Goal: Navigation & Orientation: Understand site structure

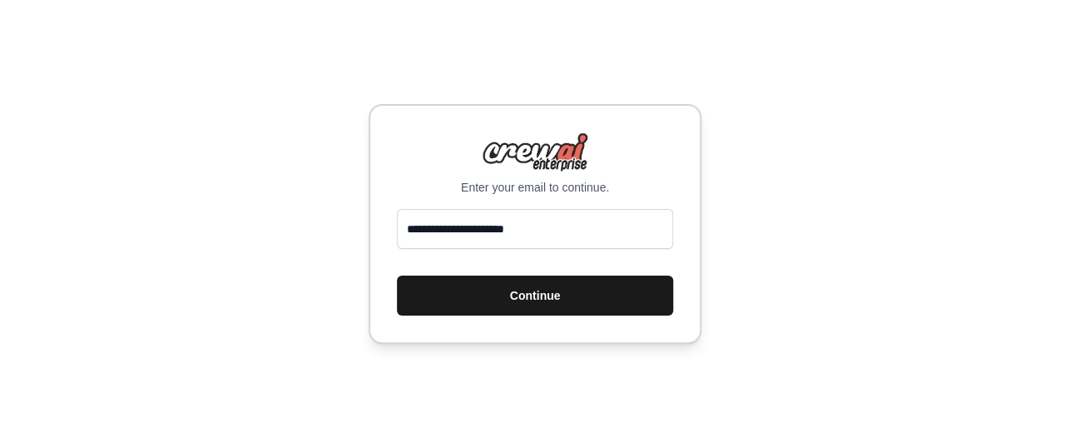
click at [504, 299] on button "Continue" at bounding box center [535, 295] width 276 height 40
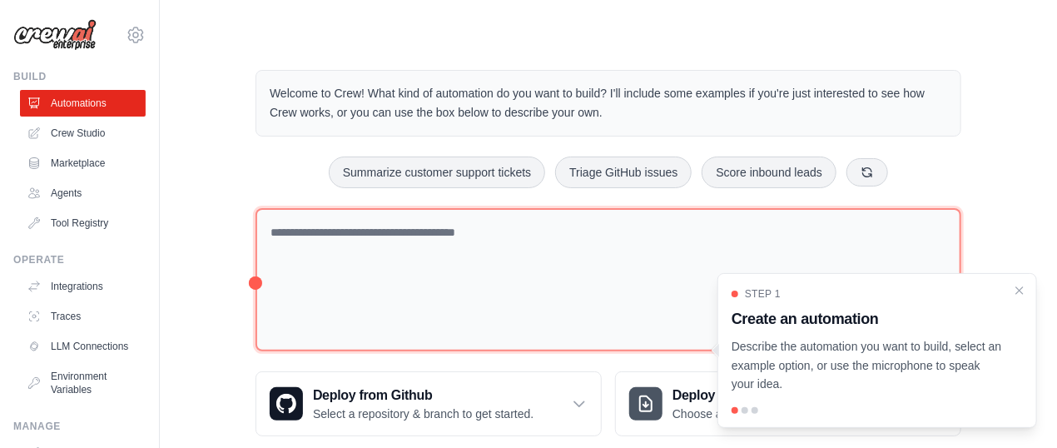
scroll to position [29, 0]
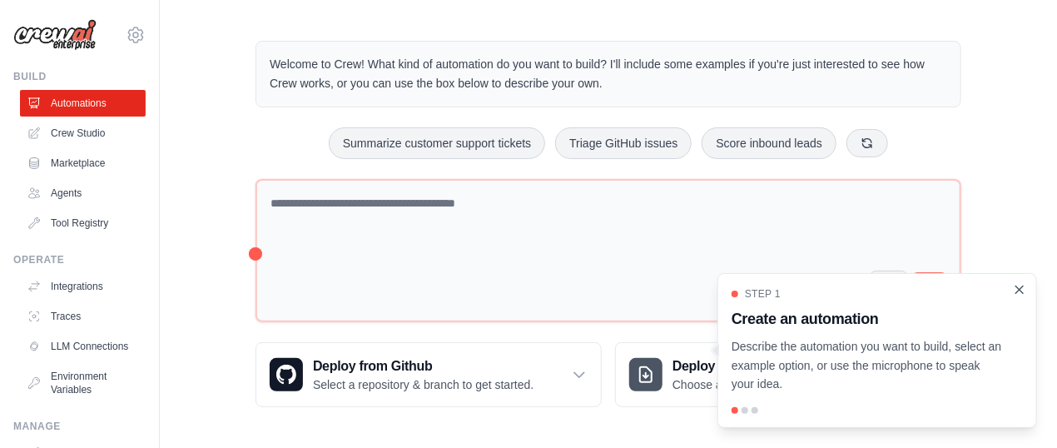
click at [1016, 290] on icon "Close walkthrough" at bounding box center [1019, 289] width 15 height 15
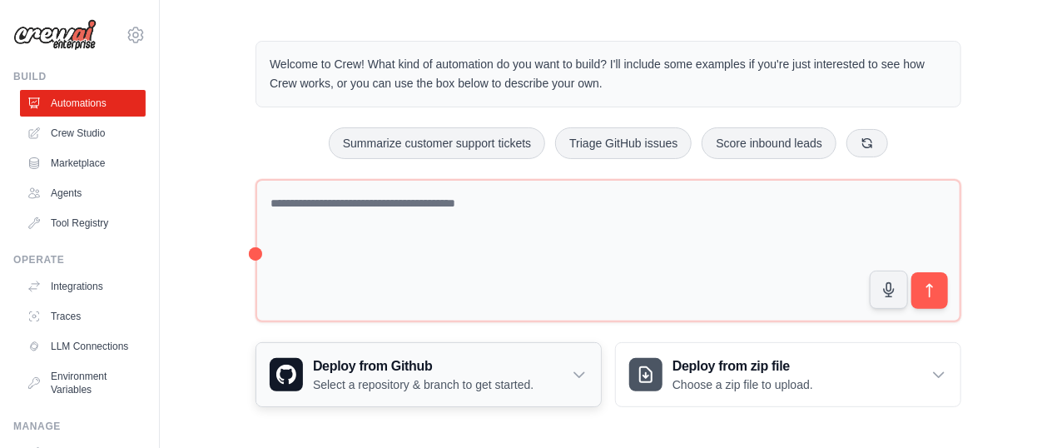
click at [466, 373] on h3 "Deploy from Github" at bounding box center [423, 366] width 221 height 20
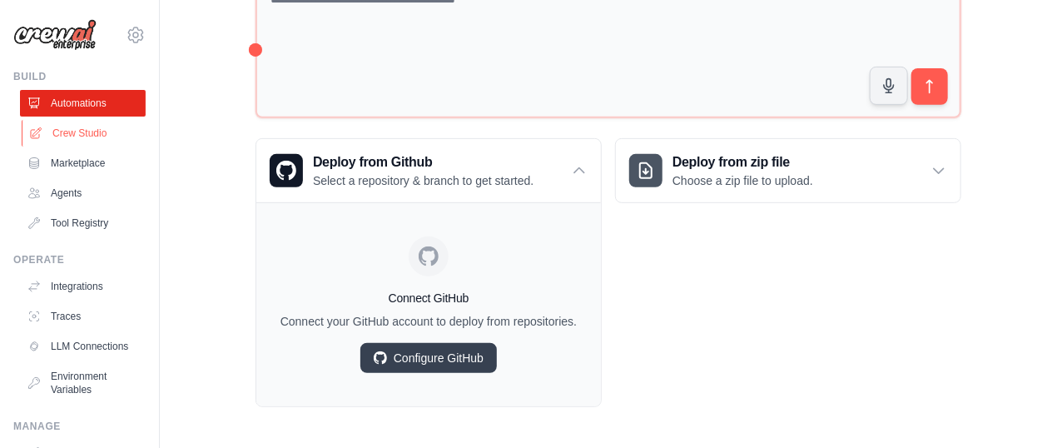
click at [87, 131] on link "Crew Studio" at bounding box center [85, 133] width 126 height 27
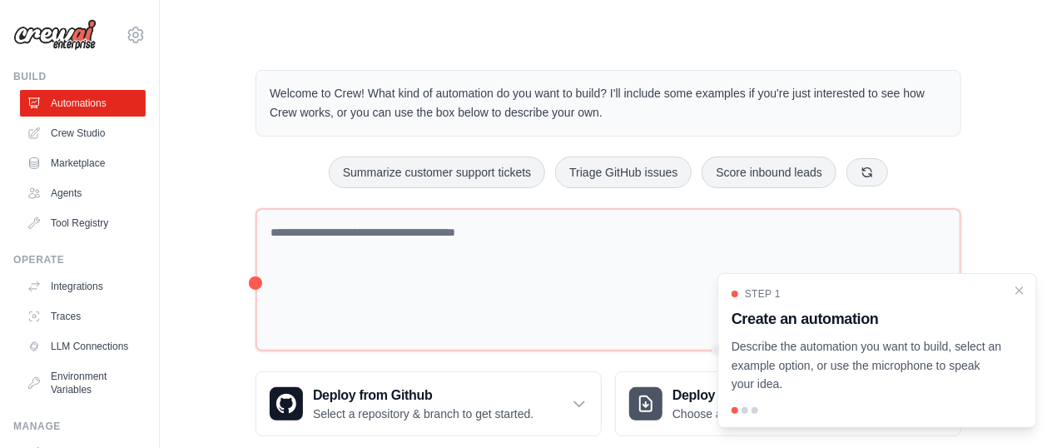
scroll to position [29, 0]
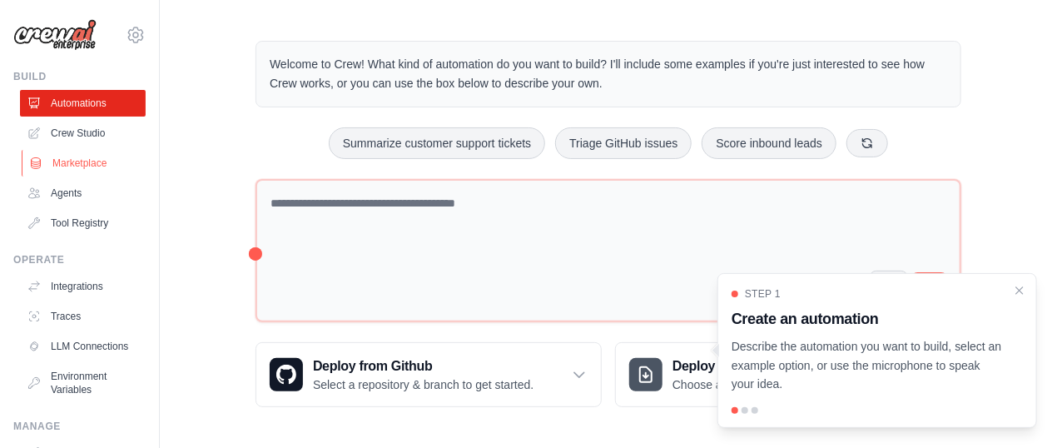
click at [87, 167] on link "Marketplace" at bounding box center [85, 163] width 126 height 27
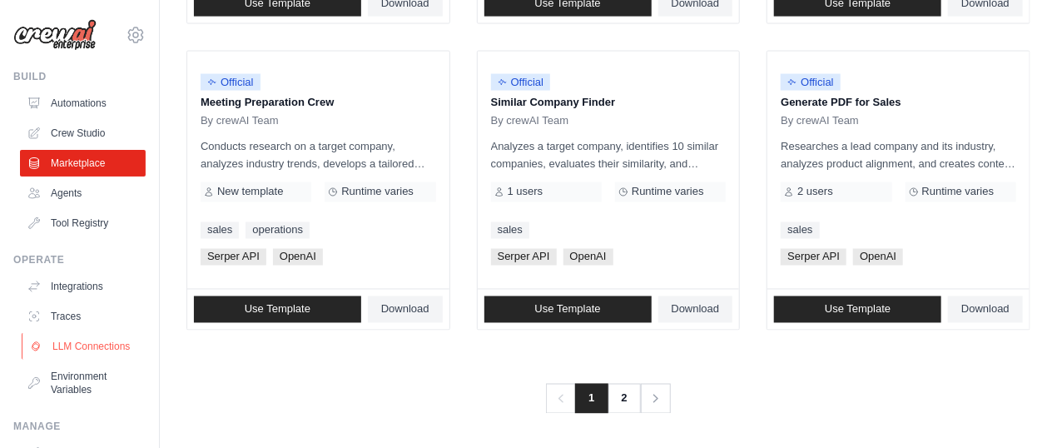
scroll to position [149, 0]
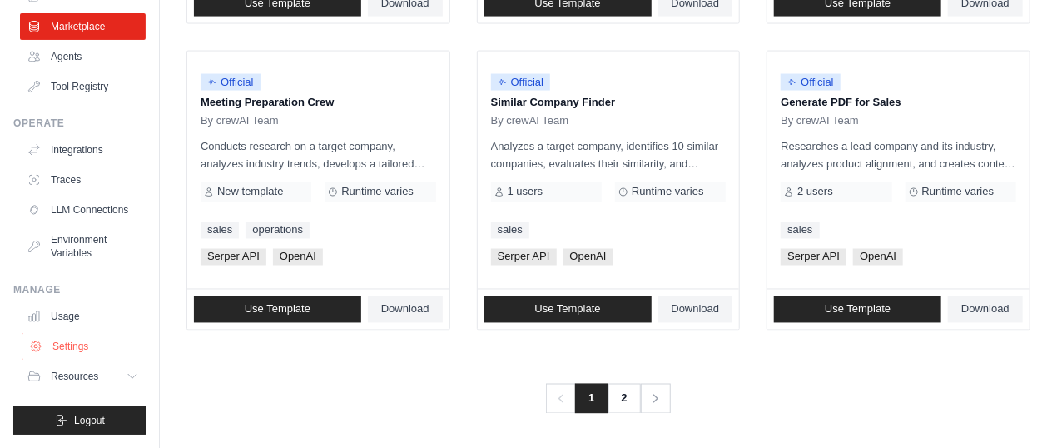
click at [83, 349] on link "Settings" at bounding box center [85, 346] width 126 height 27
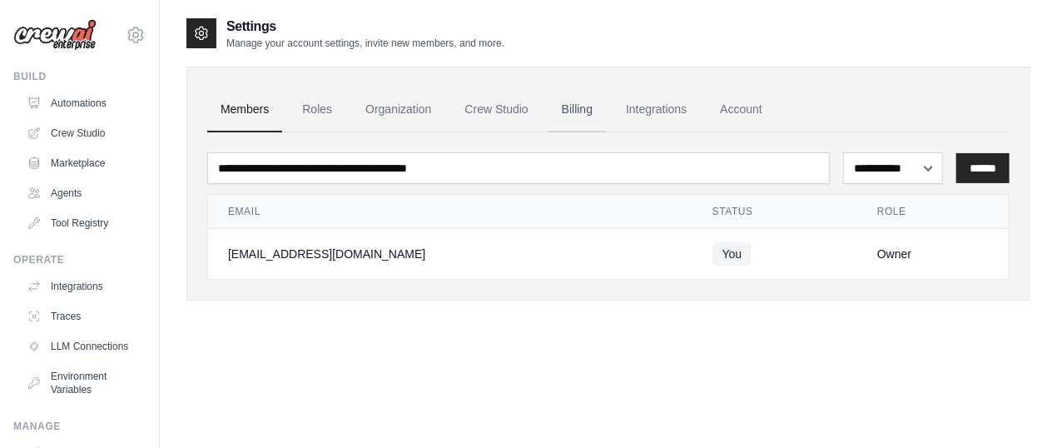
click at [566, 102] on link "Billing" at bounding box center [576, 109] width 57 height 45
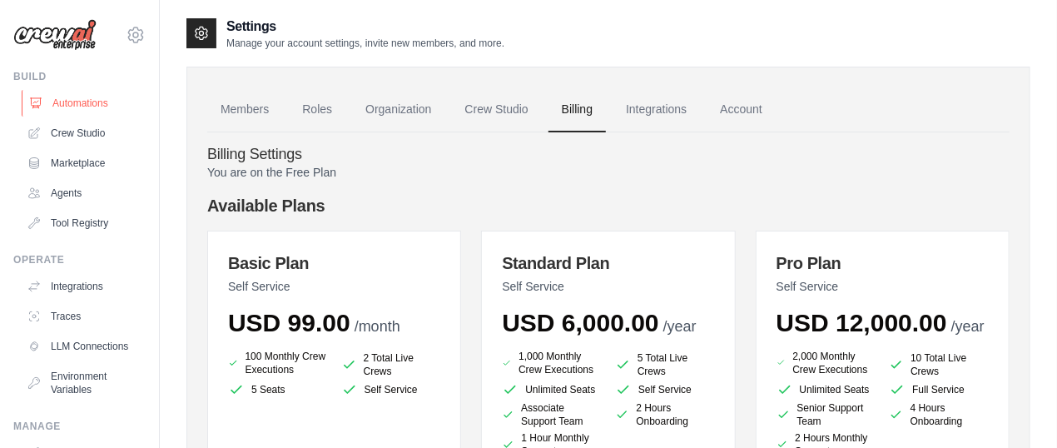
click at [84, 105] on link "Automations" at bounding box center [85, 103] width 126 height 27
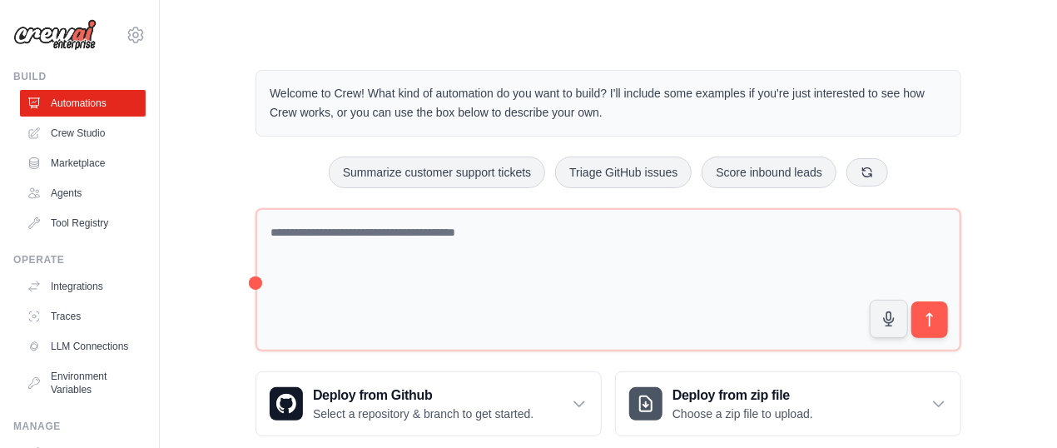
scroll to position [29, 0]
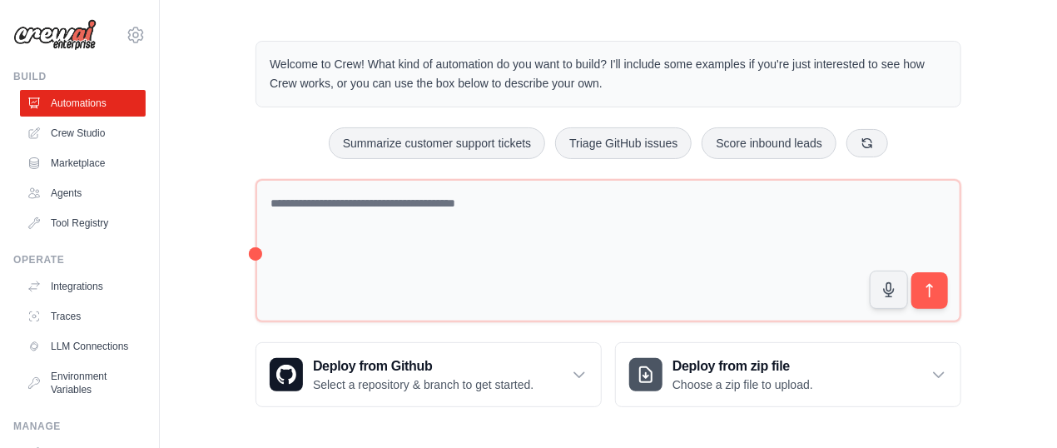
click at [852, 372] on p "Describe the automation you want to build, select an example option, or use the…" at bounding box center [868, 373] width 258 height 54
click at [952, 377] on p "Describe the automation you want to build, select an example option, or use the…" at bounding box center [868, 373] width 258 height 54
click at [937, 379] on p "Describe the automation you want to build, select an example option, or use the…" at bounding box center [868, 373] width 258 height 54
click at [657, 377] on div at bounding box center [645, 374] width 33 height 33
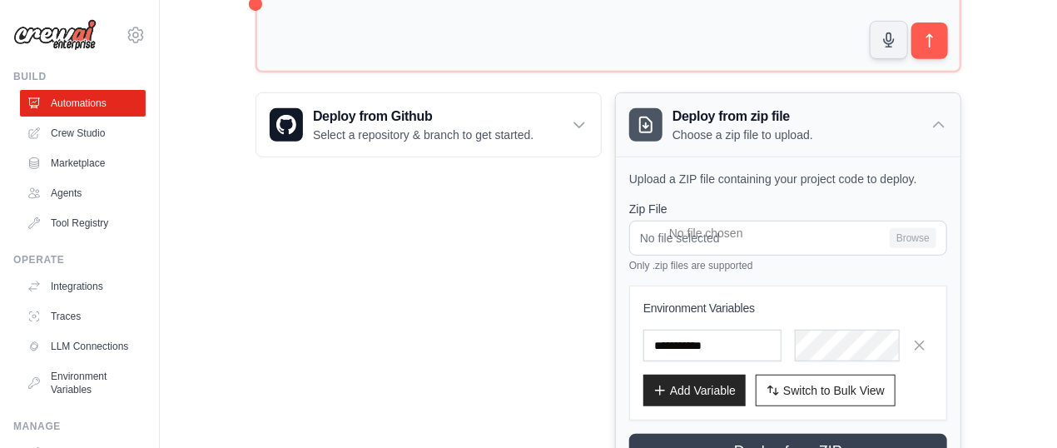
scroll to position [354, 0]
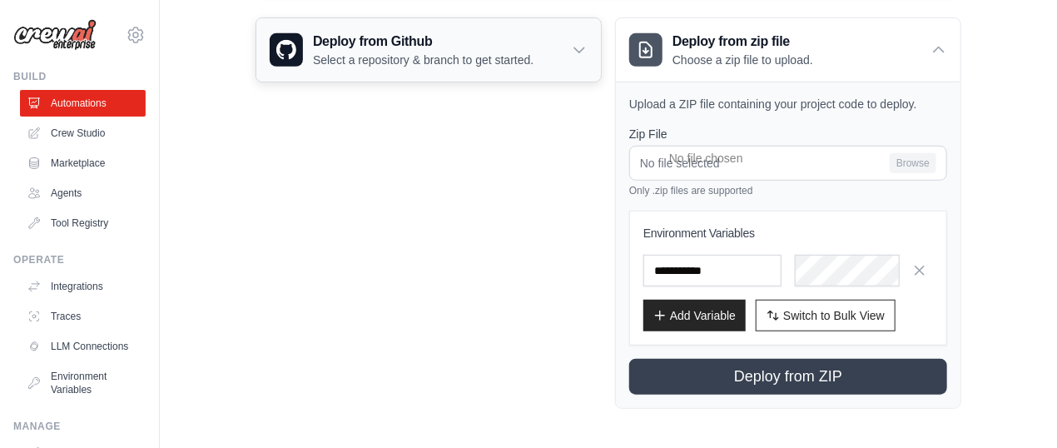
click at [578, 52] on icon at bounding box center [579, 50] width 17 height 17
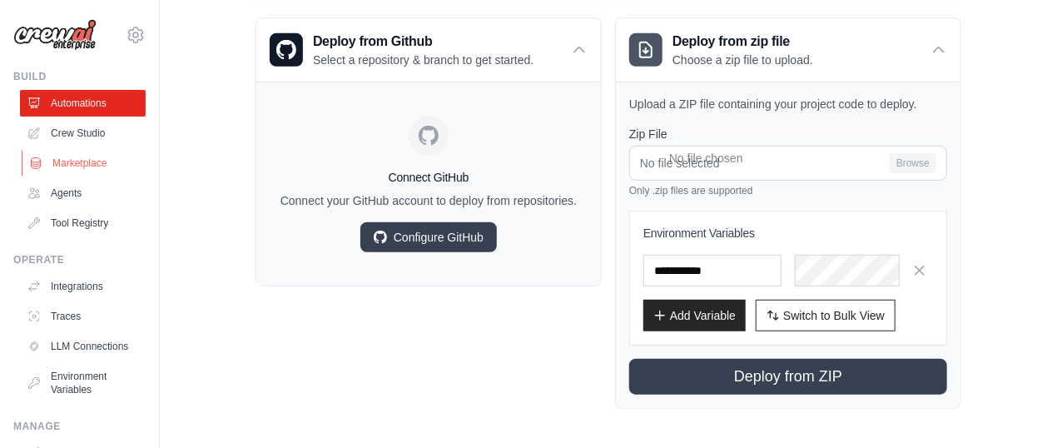
click at [72, 156] on link "Marketplace" at bounding box center [85, 163] width 126 height 27
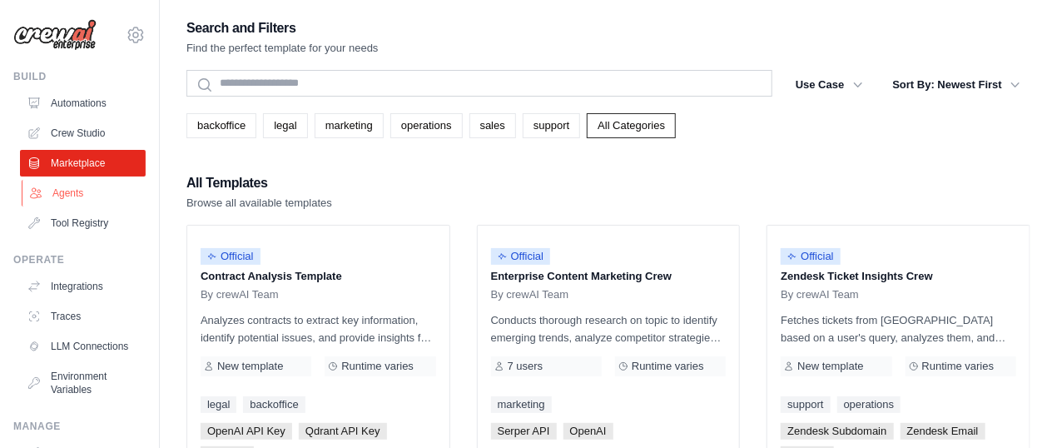
click at [69, 191] on link "Agents" at bounding box center [85, 193] width 126 height 27
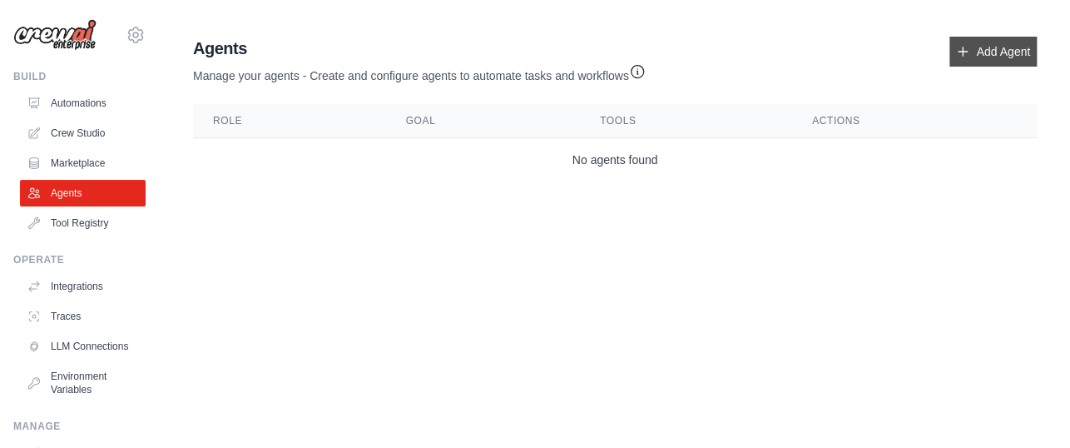
click at [968, 52] on icon at bounding box center [962, 51] width 13 height 13
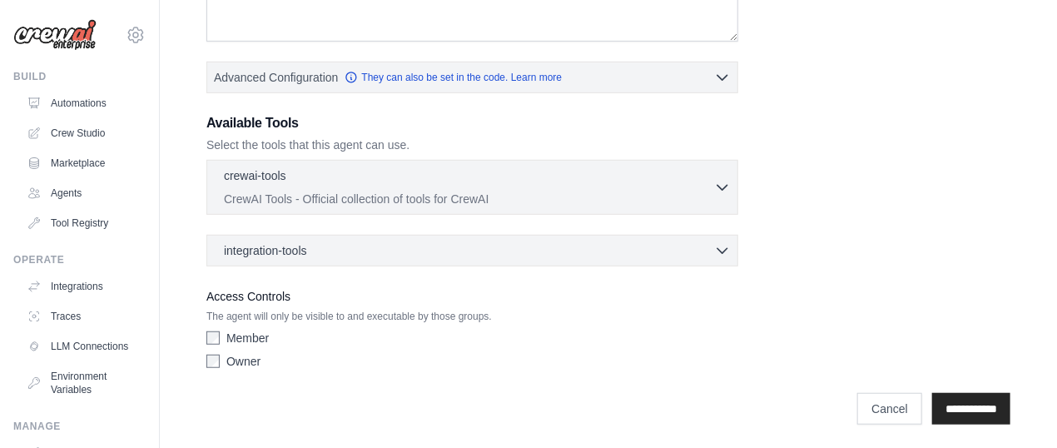
scroll to position [149, 0]
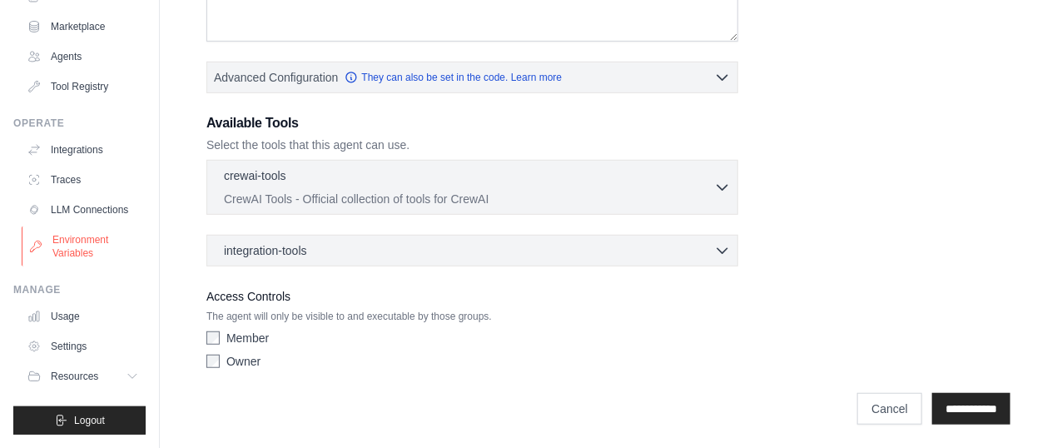
click at [83, 248] on link "Environment Variables" at bounding box center [85, 246] width 126 height 40
